Goal: Navigation & Orientation: Find specific page/section

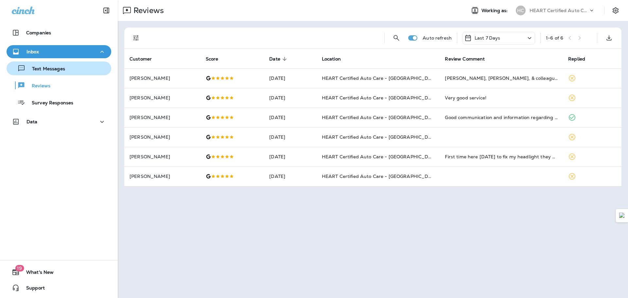
click at [35, 71] on p "Text Messages" at bounding box center [46, 69] width 40 height 6
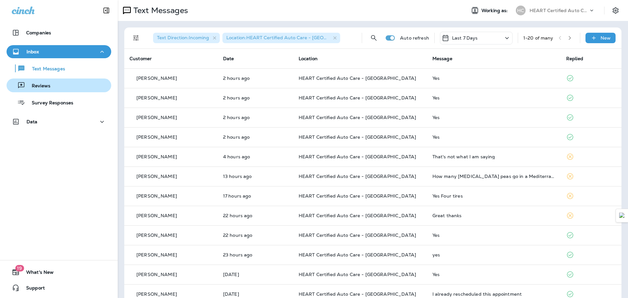
click at [54, 91] on button "Reviews" at bounding box center [59, 85] width 105 height 14
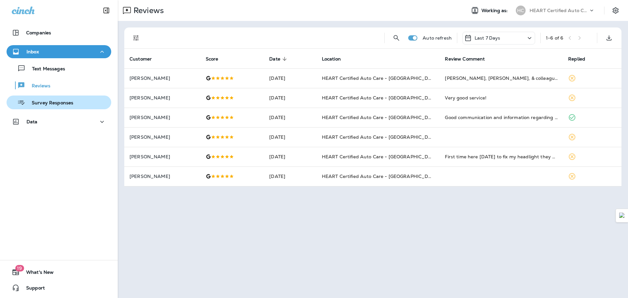
click at [53, 102] on p "Survey Responses" at bounding box center [49, 103] width 48 height 6
